Goal: Check status: Check status

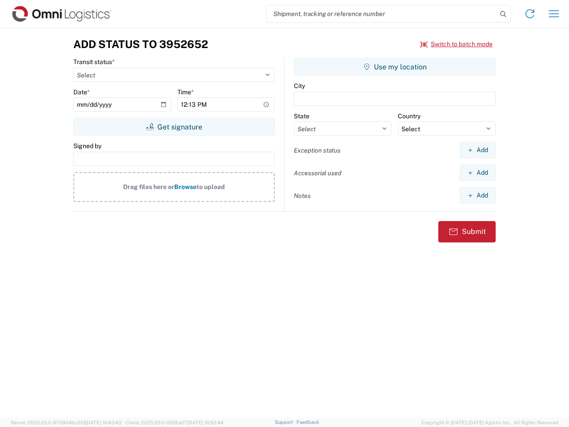
click at [382, 14] on input "search" at bounding box center [382, 13] width 230 height 17
click at [503, 14] on icon at bounding box center [503, 14] width 12 height 12
click at [530, 14] on icon at bounding box center [530, 14] width 14 height 14
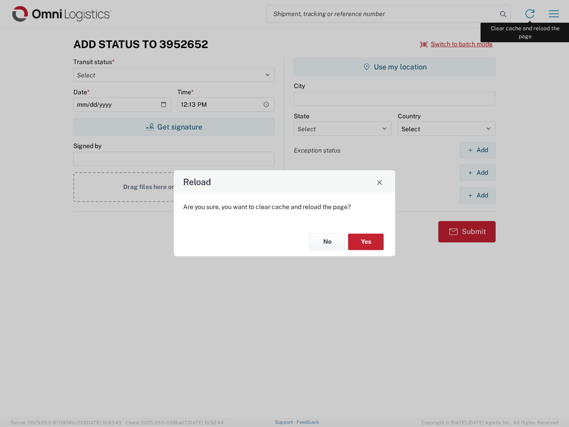
click at [554, 14] on div "Reload Are you sure, you want to clear cache and reload the page? No Yes" at bounding box center [284, 213] width 569 height 427
click at [456, 44] on div "Reload Are you sure, you want to clear cache and reload the page? No Yes" at bounding box center [284, 213] width 569 height 427
click at [174, 127] on div "Reload Are you sure, you want to clear cache and reload the page? No Yes" at bounding box center [284, 213] width 569 height 427
click at [395, 67] on div "Reload Are you sure, you want to clear cache and reload the page? No Yes" at bounding box center [284, 213] width 569 height 427
click at [477, 150] on div "Reload Are you sure, you want to clear cache and reload the page? No Yes" at bounding box center [284, 213] width 569 height 427
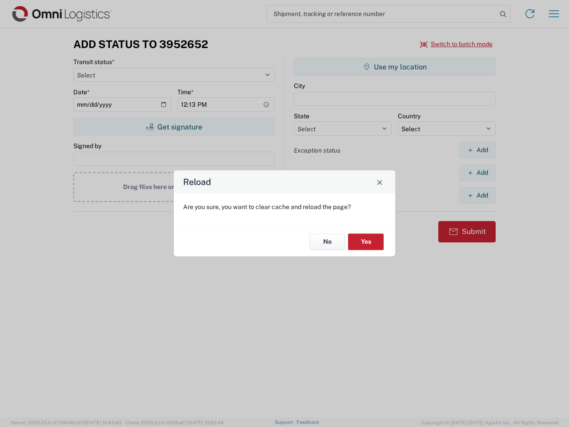
click at [477, 172] on div "Reload Are you sure, you want to clear cache and reload the page? No Yes" at bounding box center [284, 213] width 569 height 427
click at [477, 195] on div "Reload Are you sure, you want to clear cache and reload the page? No Yes" at bounding box center [284, 213] width 569 height 427
